Goal: Navigation & Orientation: Find specific page/section

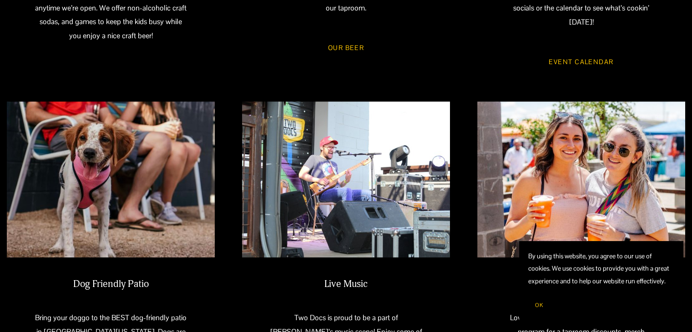
scroll to position [364, 0]
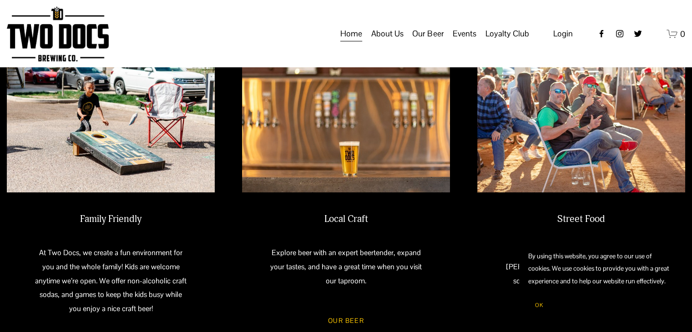
click at [0, 0] on span "Calendar" at bounding box center [0, 0] width 0 height 0
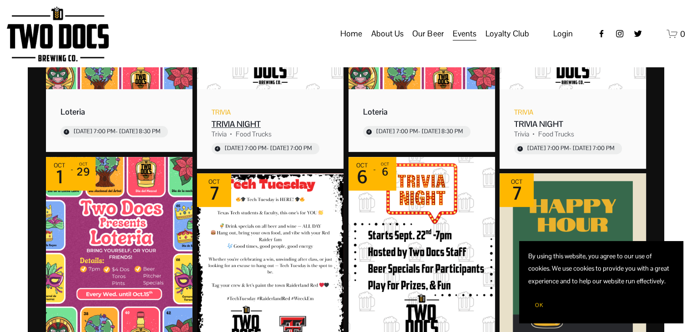
scroll to position [227, 0]
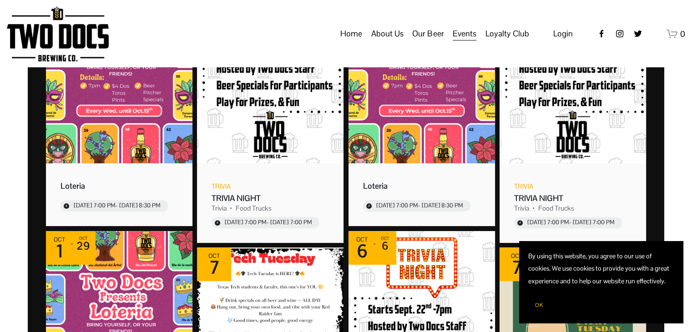
click at [356, 42] on link "Home" at bounding box center [351, 33] width 22 height 17
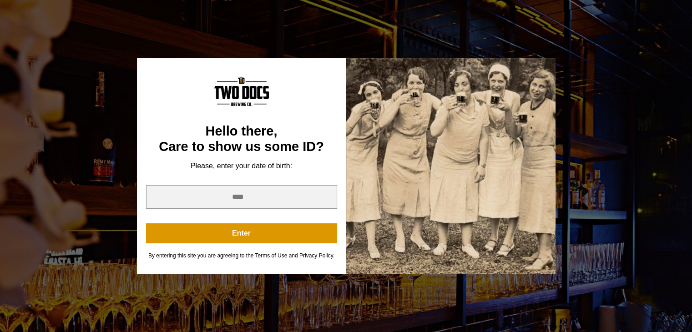
scroll to position [273, 0]
click at [252, 198] on input "year" at bounding box center [241, 197] width 191 height 24
type input "****"
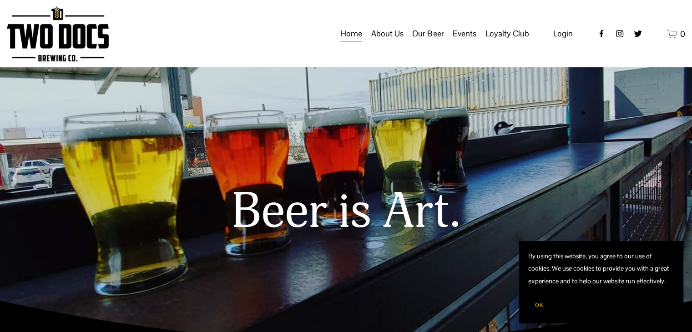
scroll to position [0, 0]
